Goal: Task Accomplishment & Management: Manage account settings

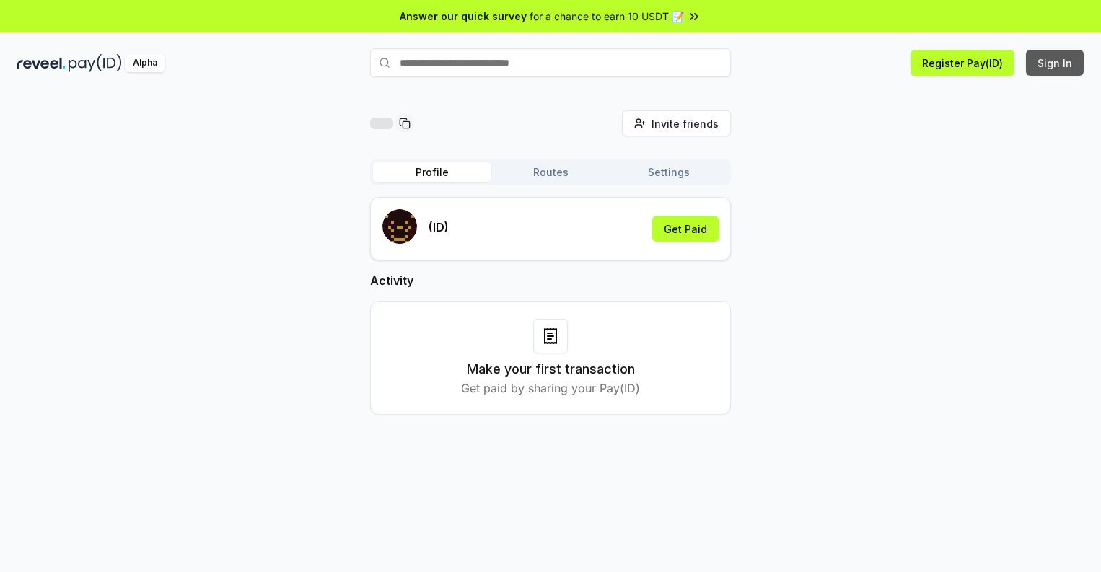
click at [1056, 63] on button "Sign In" at bounding box center [1055, 63] width 58 height 26
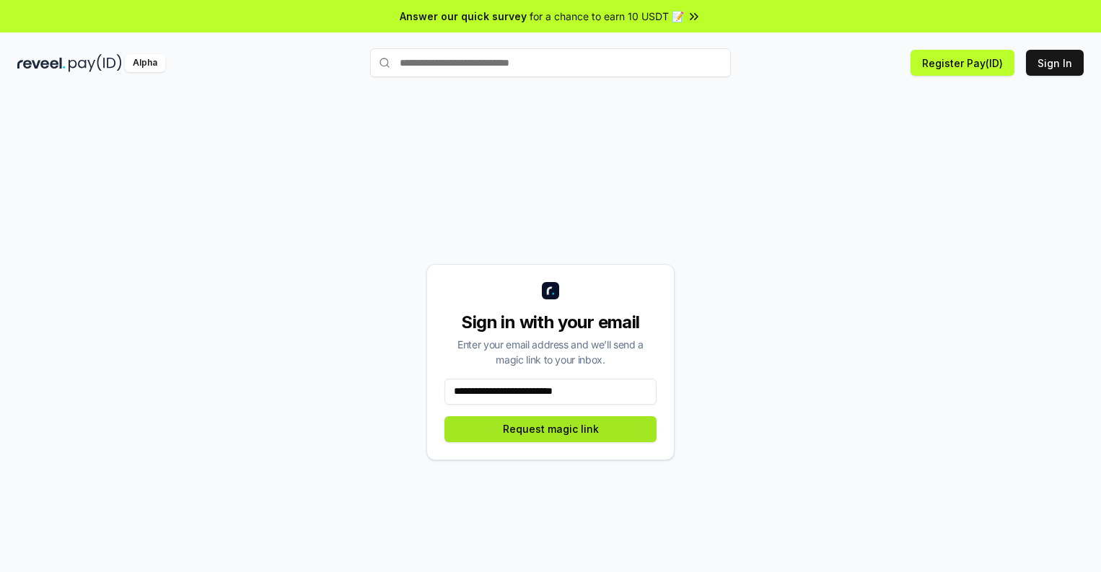
type input "**********"
click at [551, 429] on button "Request magic link" at bounding box center [551, 429] width 212 height 26
